Goal: Task Accomplishment & Management: Manage account settings

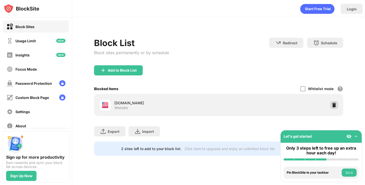
click at [335, 107] on img at bounding box center [333, 105] width 5 height 5
